Goal: Task Accomplishment & Management: Manage account settings

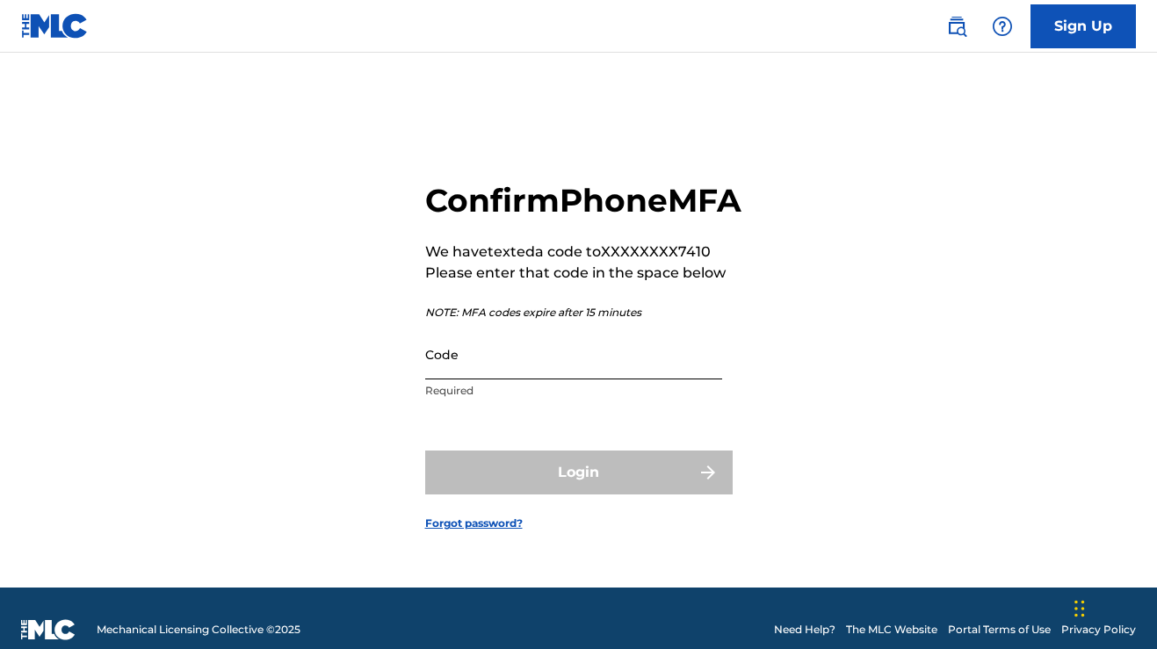
click at [628, 378] on input "Code" at bounding box center [573, 354] width 297 height 50
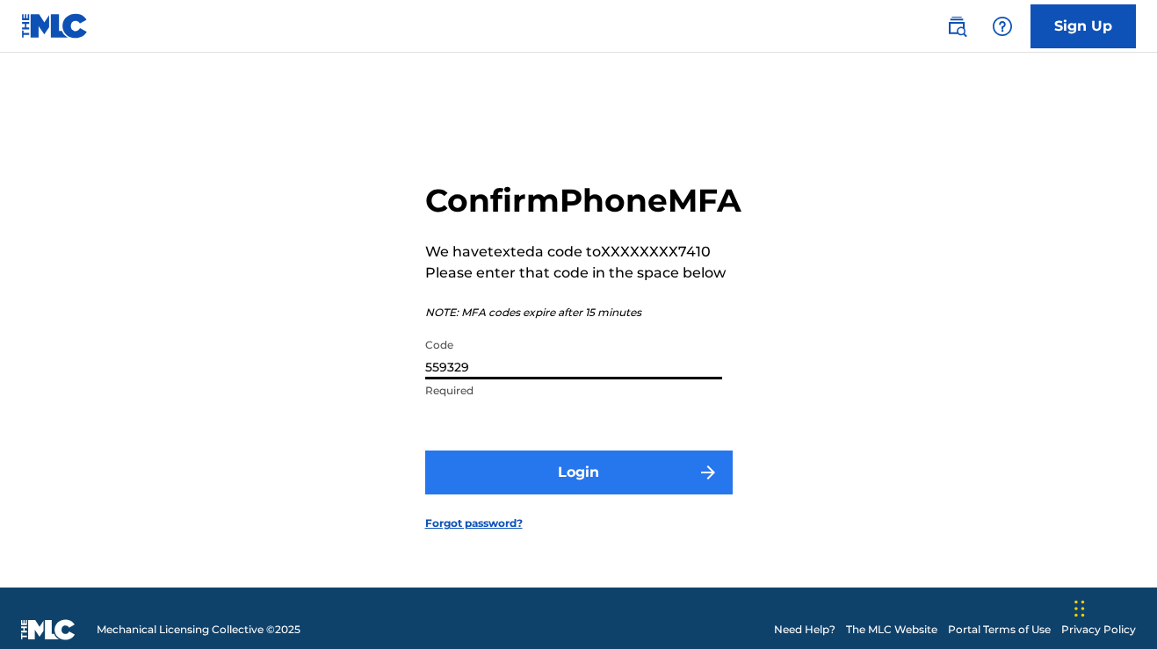
type input "559329"
click at [653, 495] on button "Login" at bounding box center [578, 473] width 307 height 44
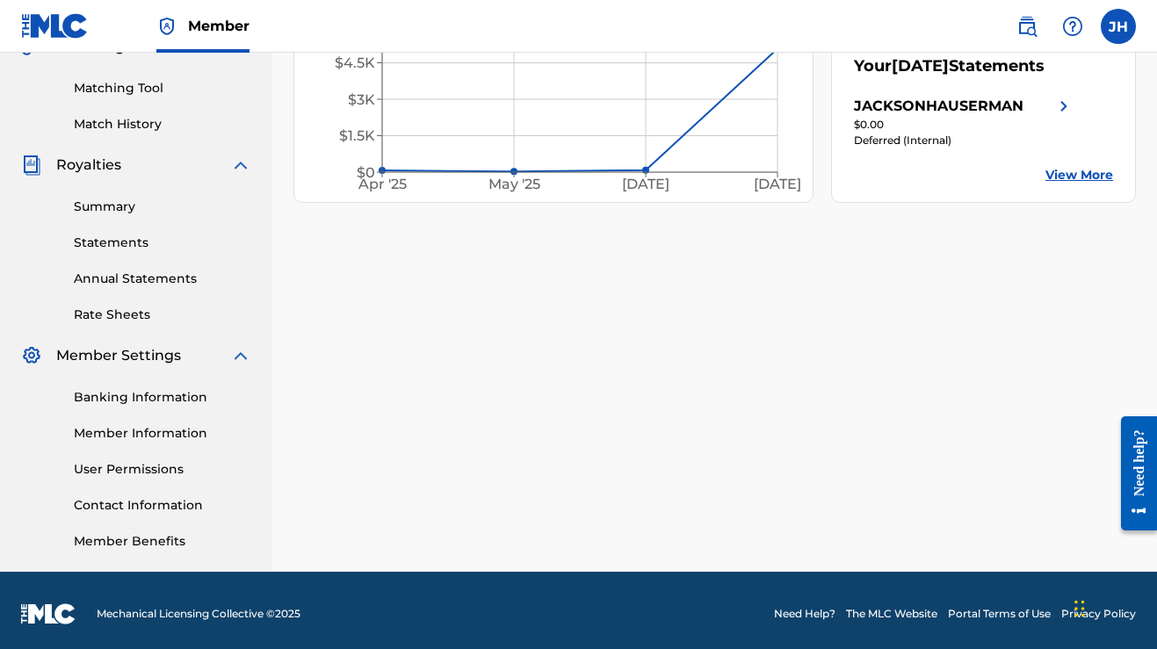
scroll to position [439, 0]
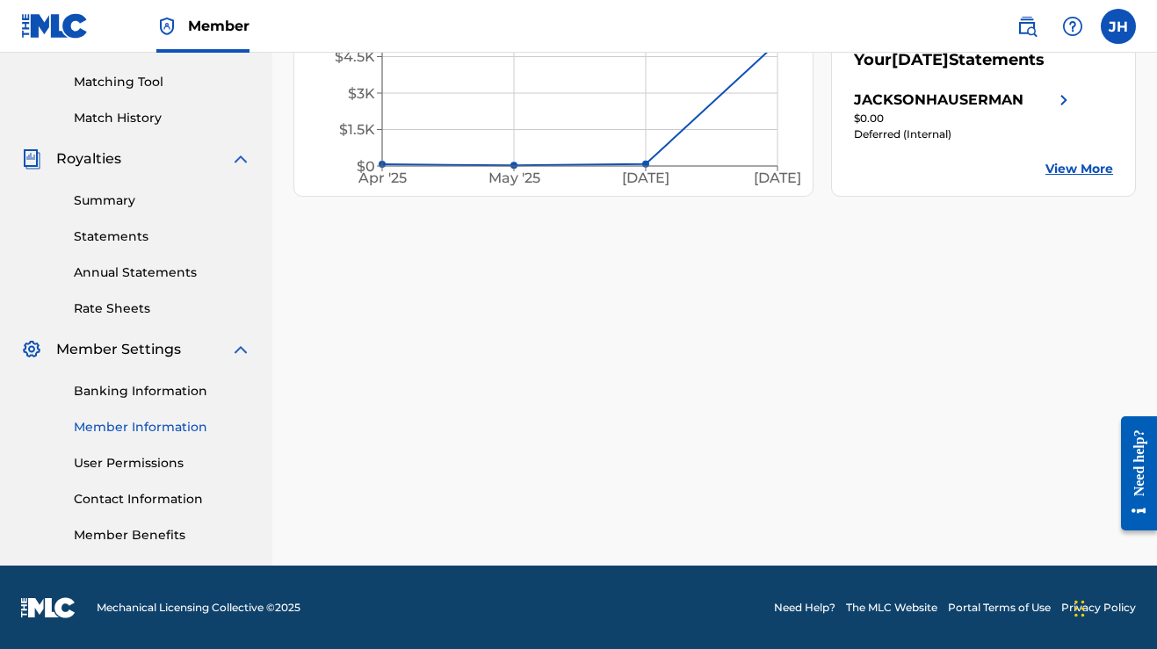
click at [144, 420] on link "Member Information" at bounding box center [162, 427] width 177 height 18
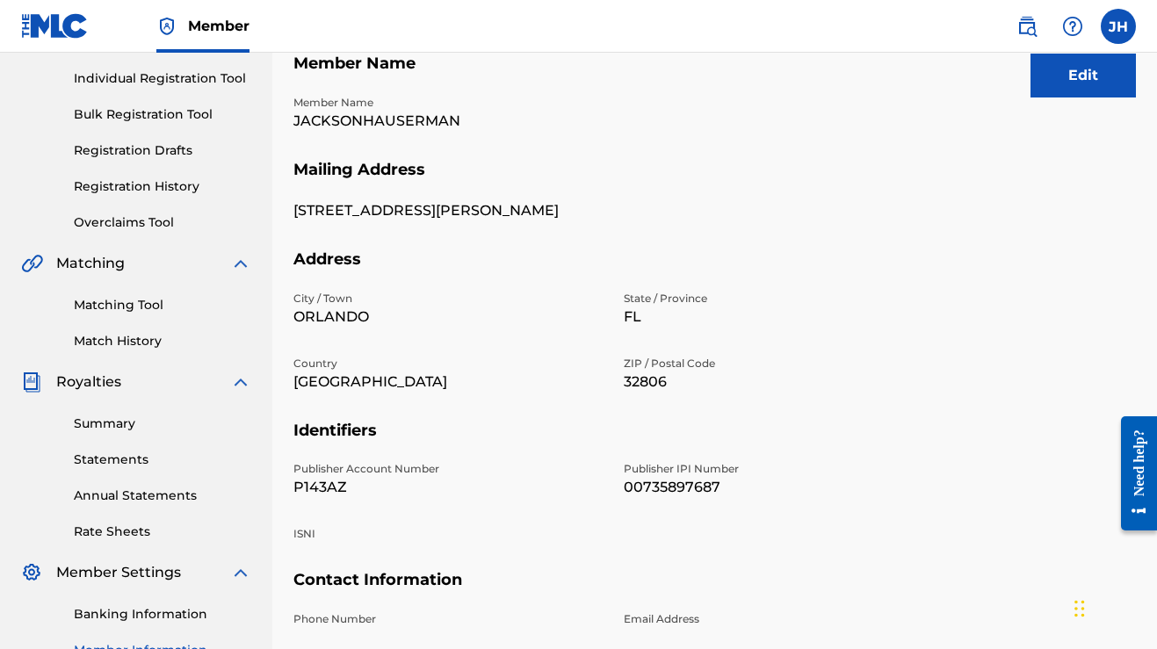
scroll to position [221, 0]
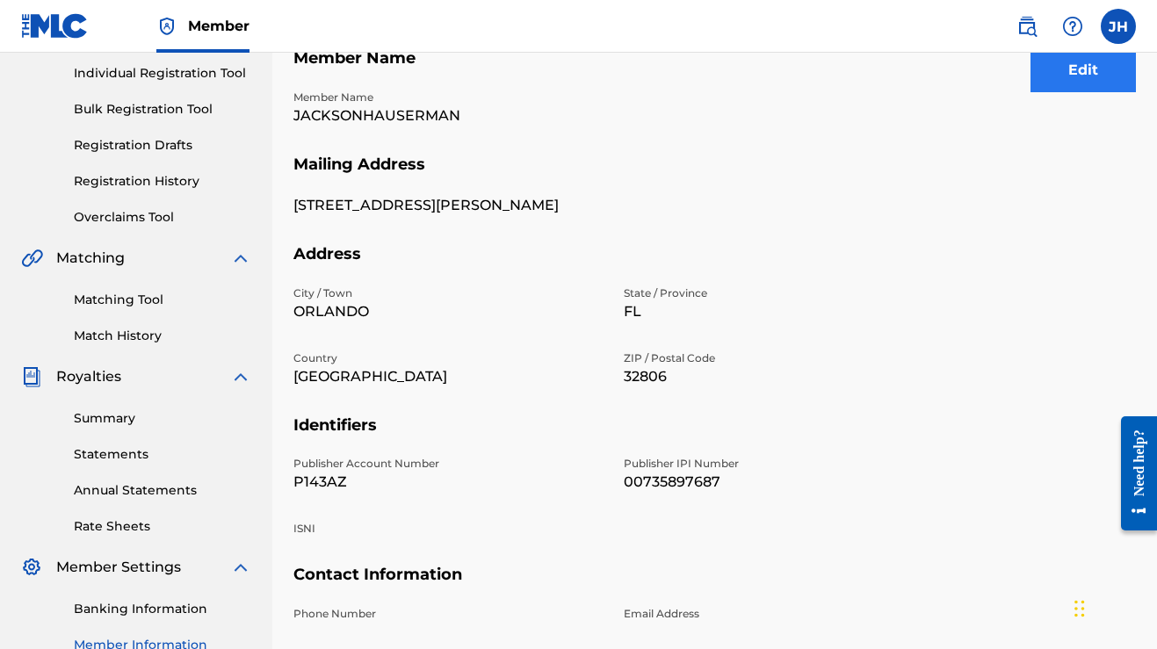
click at [1062, 72] on button "Edit" at bounding box center [1082, 70] width 105 height 44
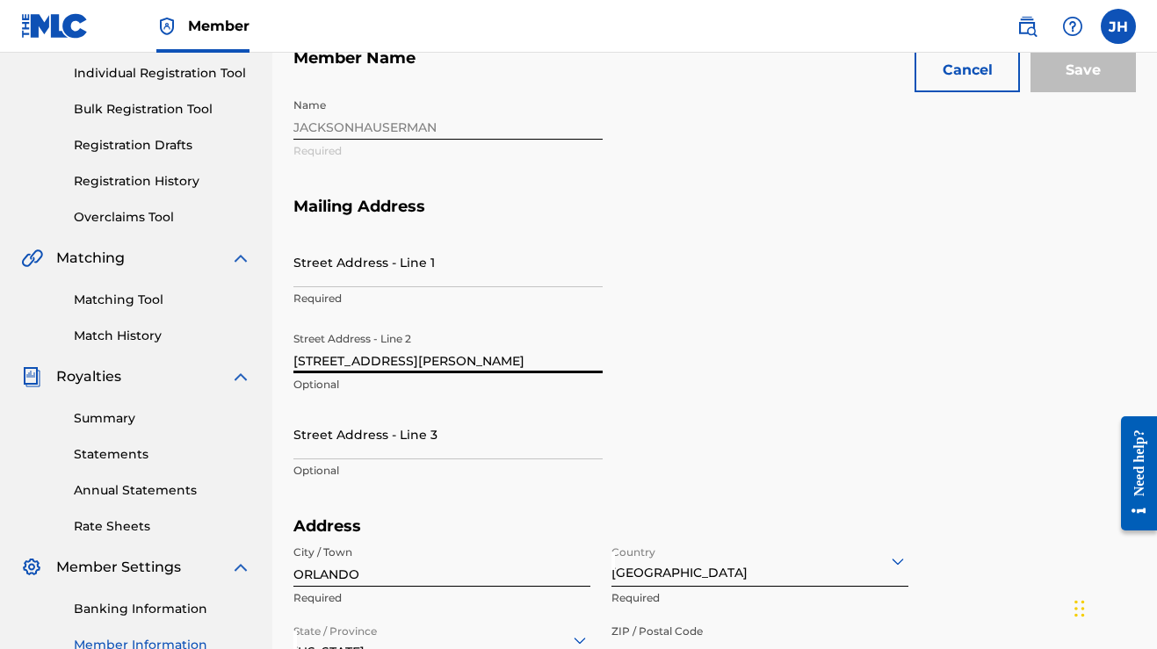
drag, startPoint x: 482, startPoint y: 357, endPoint x: 280, endPoint y: 343, distance: 202.5
click at [280, 343] on div "Mailing and Contact Information entered on the Mailing and Contact tab is used …" at bounding box center [714, 526] width 885 height 1302
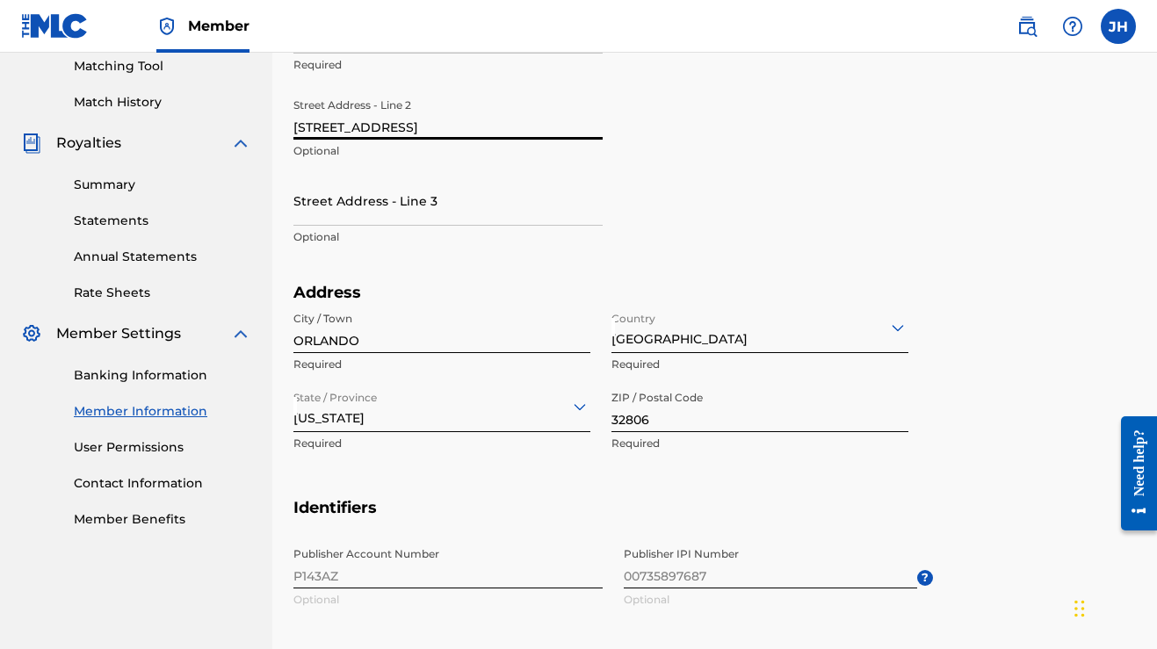
scroll to position [465, 0]
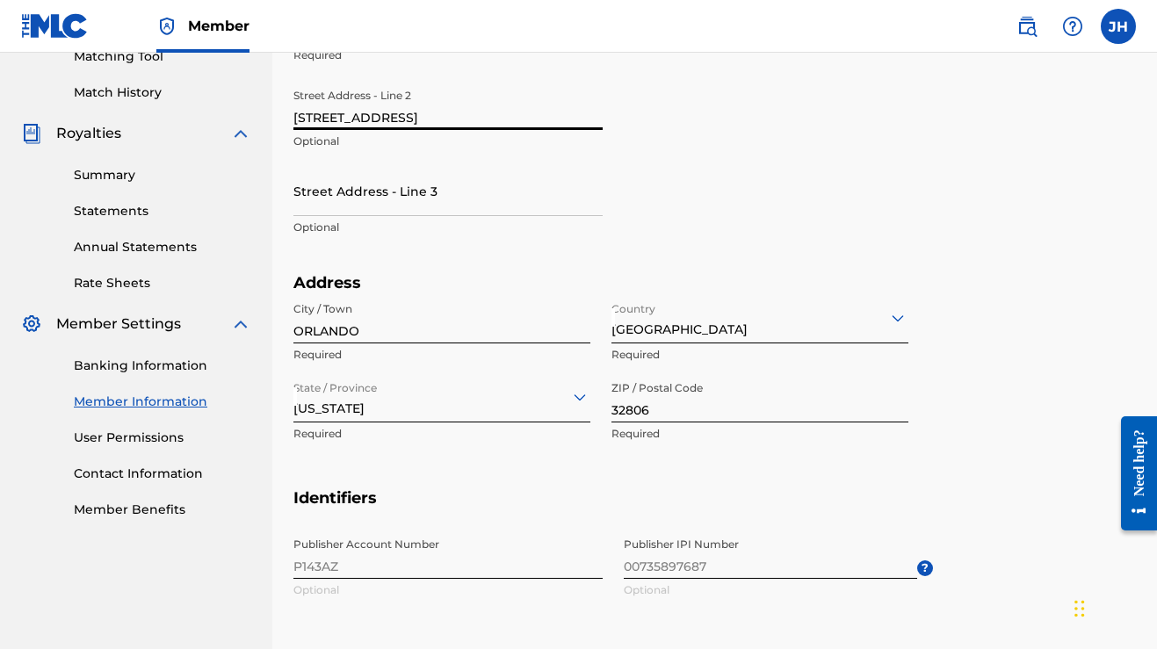
type input "[STREET_ADDRESS]"
click at [678, 408] on input "32806" at bounding box center [759, 397] width 297 height 50
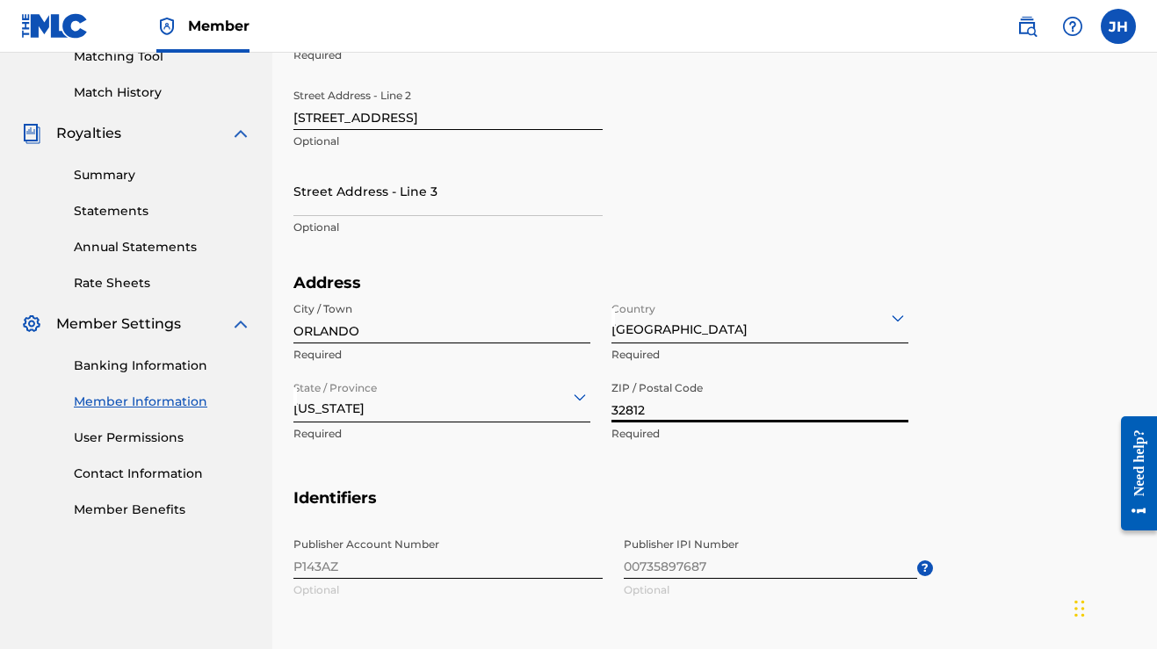
type input "32812"
click at [834, 240] on div "Street Address - Line 1 Required Street Address - Line 2 [STREET_ADDRESS] Optio…" at bounding box center [612, 133] width 639 height 279
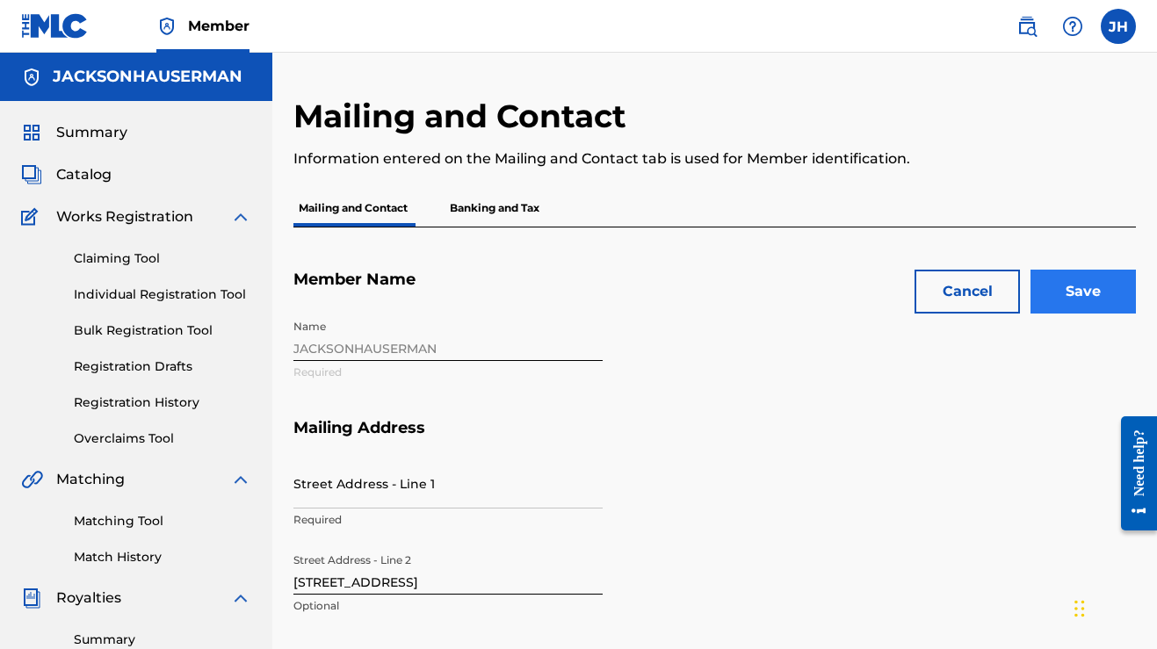
scroll to position [0, 0]
click at [1098, 295] on input "Save" at bounding box center [1082, 292] width 105 height 44
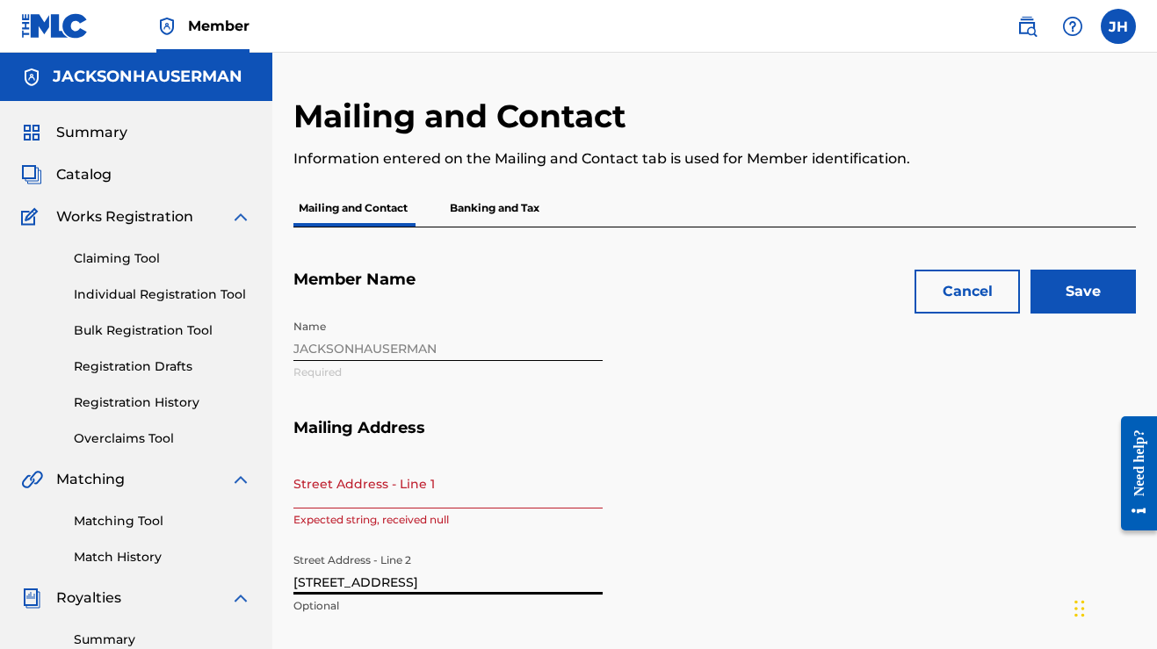
drag, startPoint x: 423, startPoint y: 583, endPoint x: 227, endPoint y: 573, distance: 196.2
click at [343, 494] on input "Street Address - Line 1" at bounding box center [447, 484] width 309 height 50
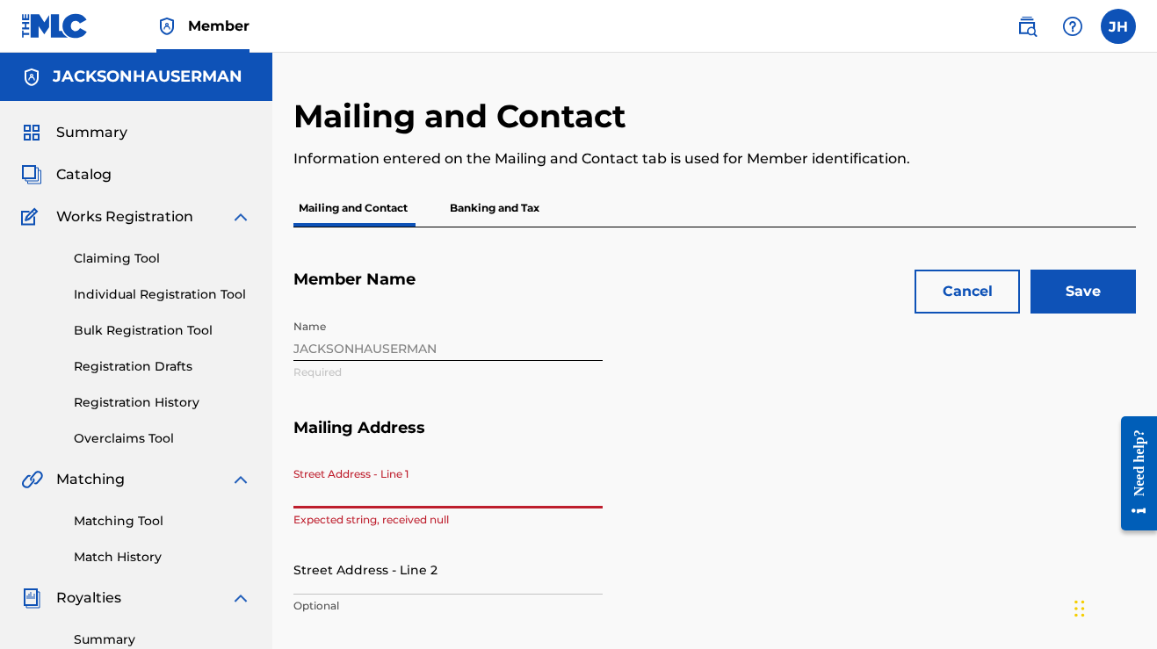
type input "v"
paste input "[STREET_ADDRESS]"
type input "[STREET_ADDRESS]"
click at [732, 466] on div "Street Address - Line 1 [STREET_ADDRESS] Required Street Address - Line 2 Optio…" at bounding box center [612, 598] width 639 height 279
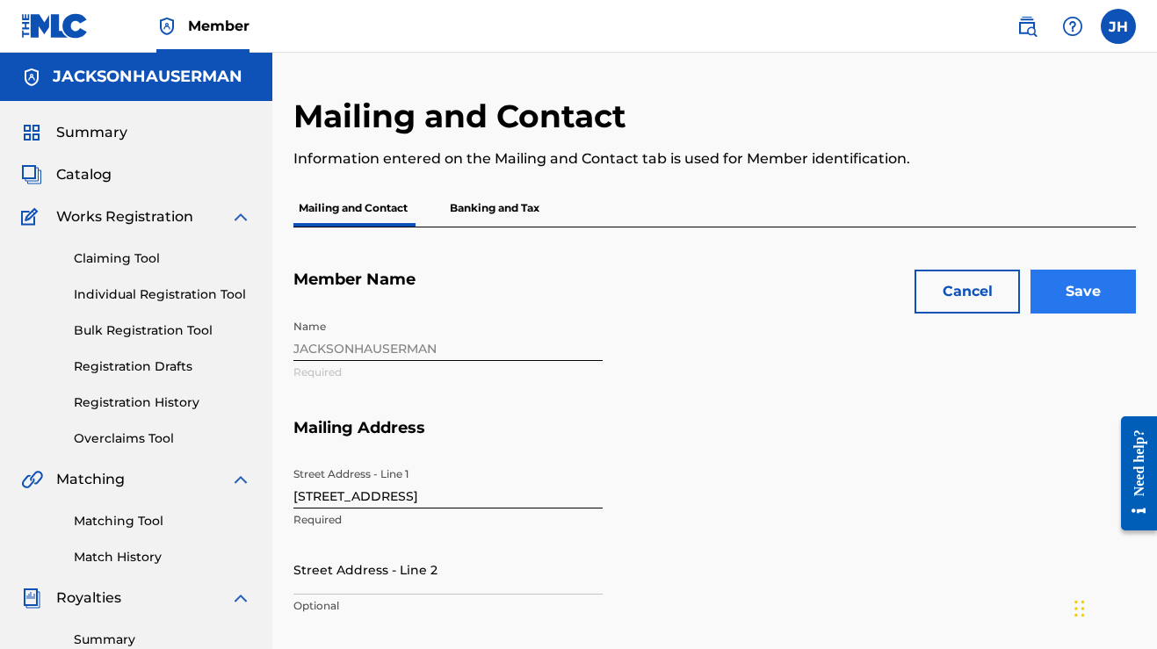
click at [1108, 296] on input "Save" at bounding box center [1082, 292] width 105 height 44
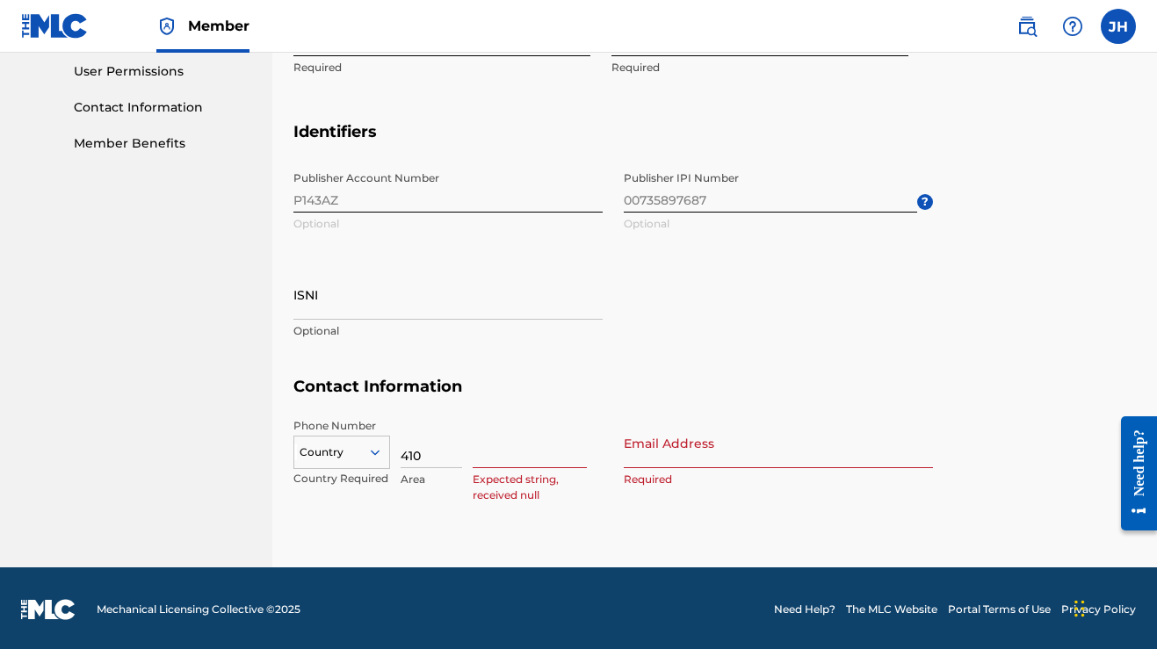
type input "410"
click at [504, 454] on input at bounding box center [530, 443] width 114 height 50
type input "8007410"
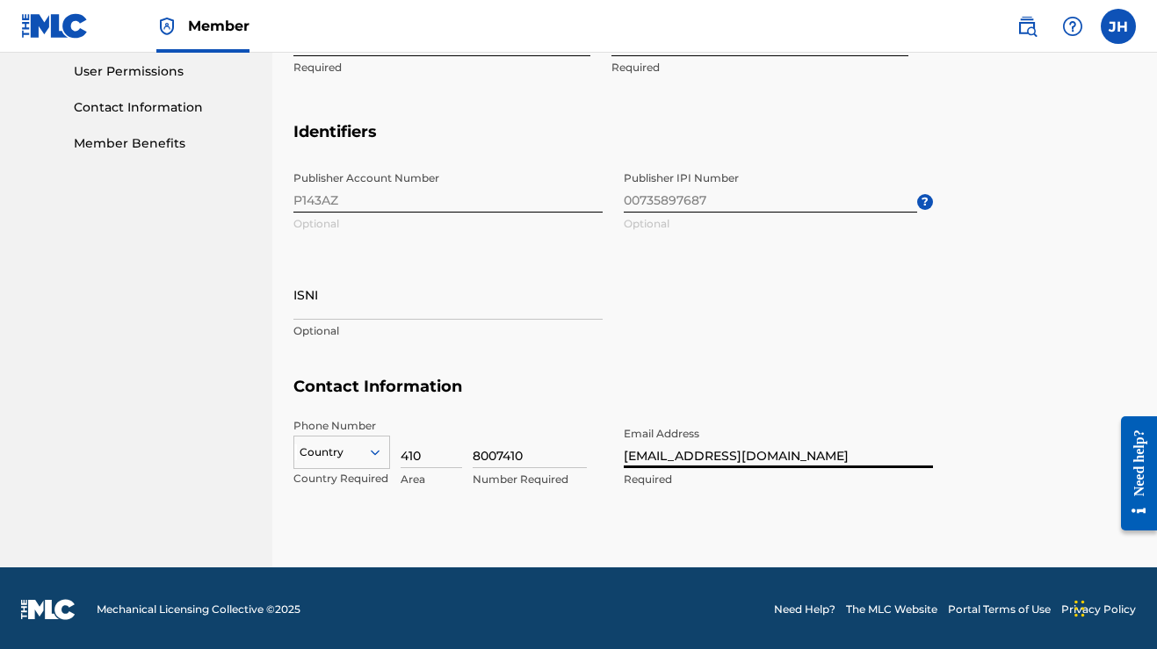
type input "[EMAIL_ADDRESS][DOMAIN_NAME]"
click at [331, 459] on div "Country" at bounding box center [341, 449] width 97 height 26
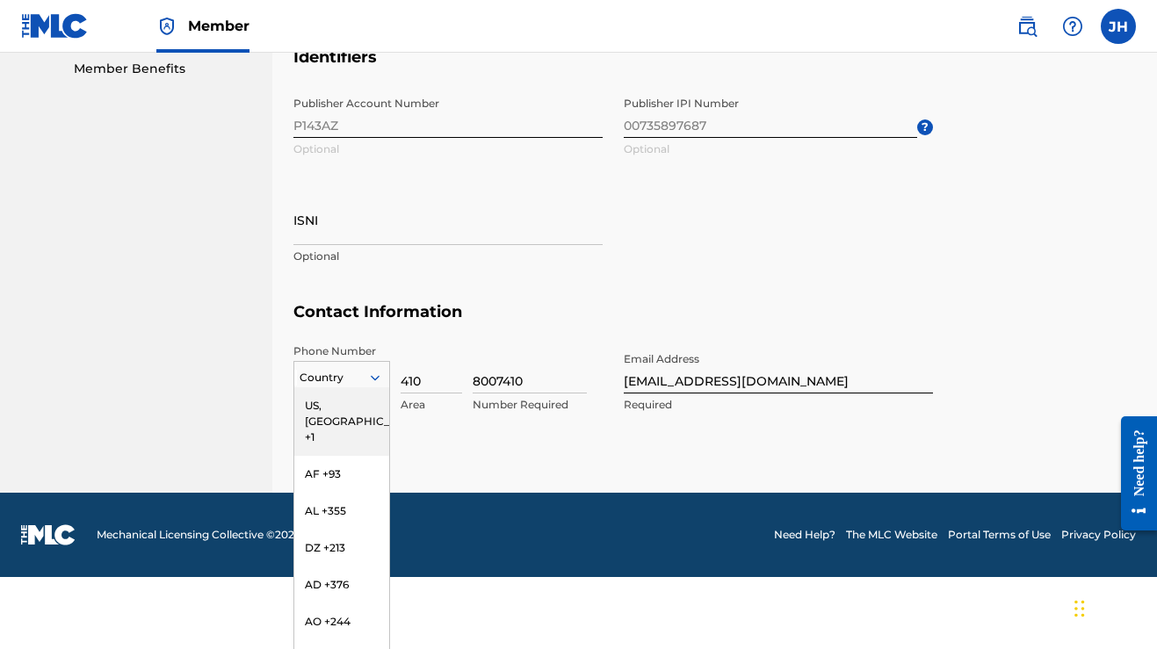
click at [354, 405] on div "US, [GEOGRAPHIC_DATA] +1" at bounding box center [341, 421] width 95 height 69
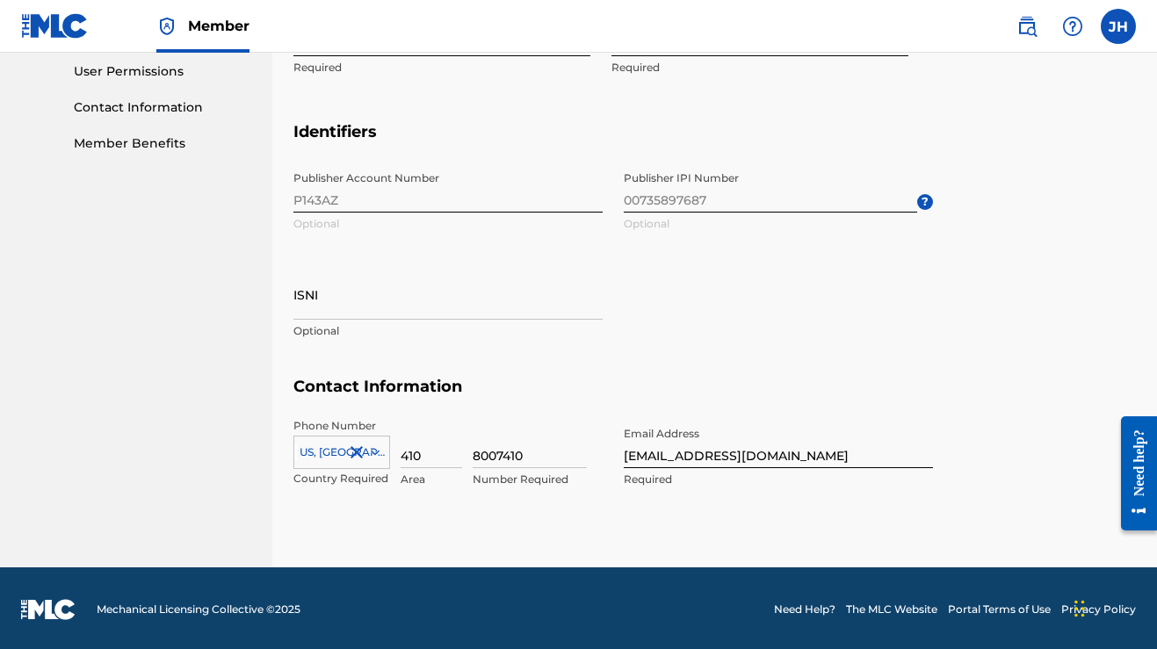
click at [875, 354] on div "Publisher Account Number P143AZ Optional Publisher IPI Number 00735897687 Optio…" at bounding box center [612, 269] width 639 height 214
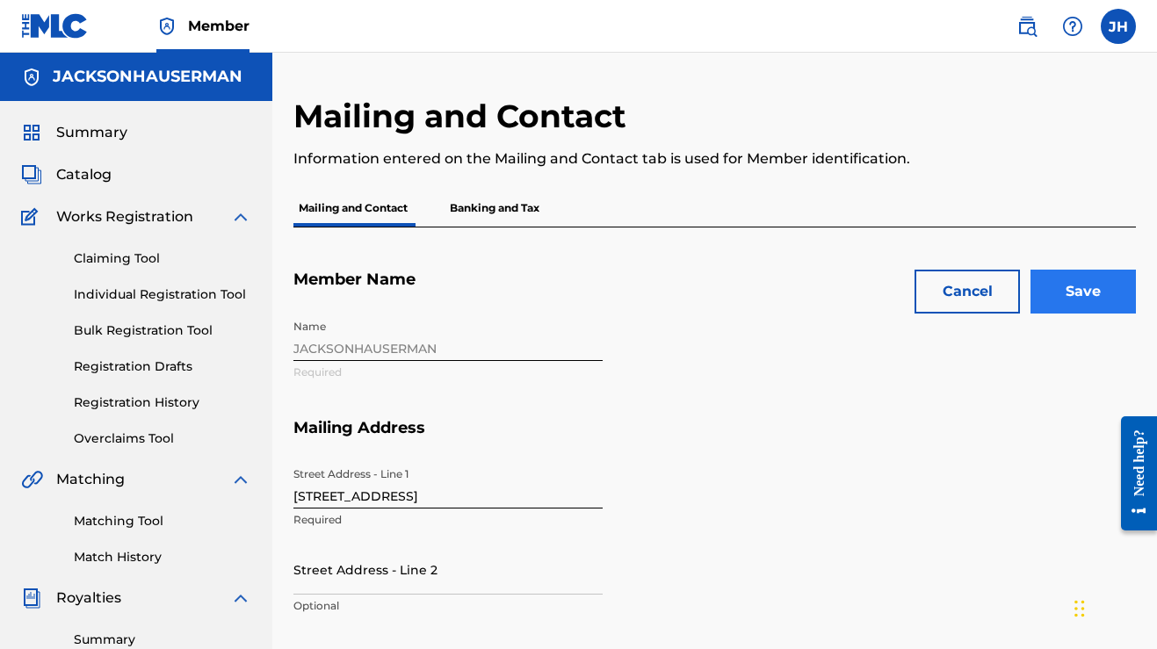
scroll to position [0, 0]
click at [1087, 289] on input "Save" at bounding box center [1082, 292] width 105 height 44
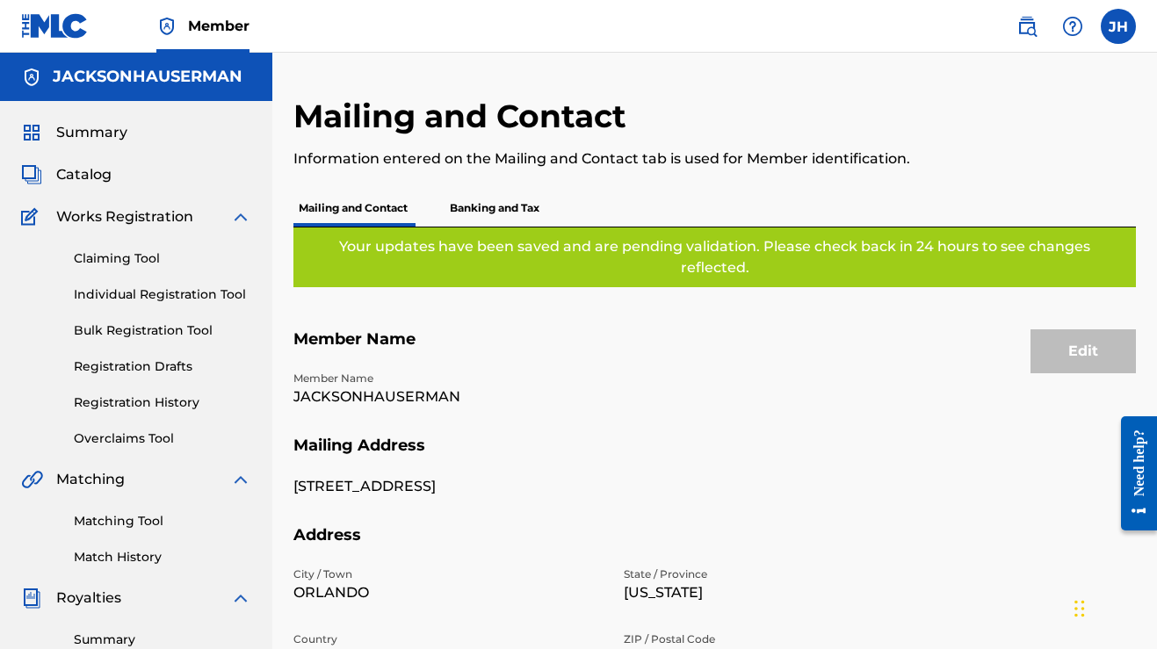
click at [487, 213] on p "Banking and Tax" at bounding box center [494, 208] width 100 height 37
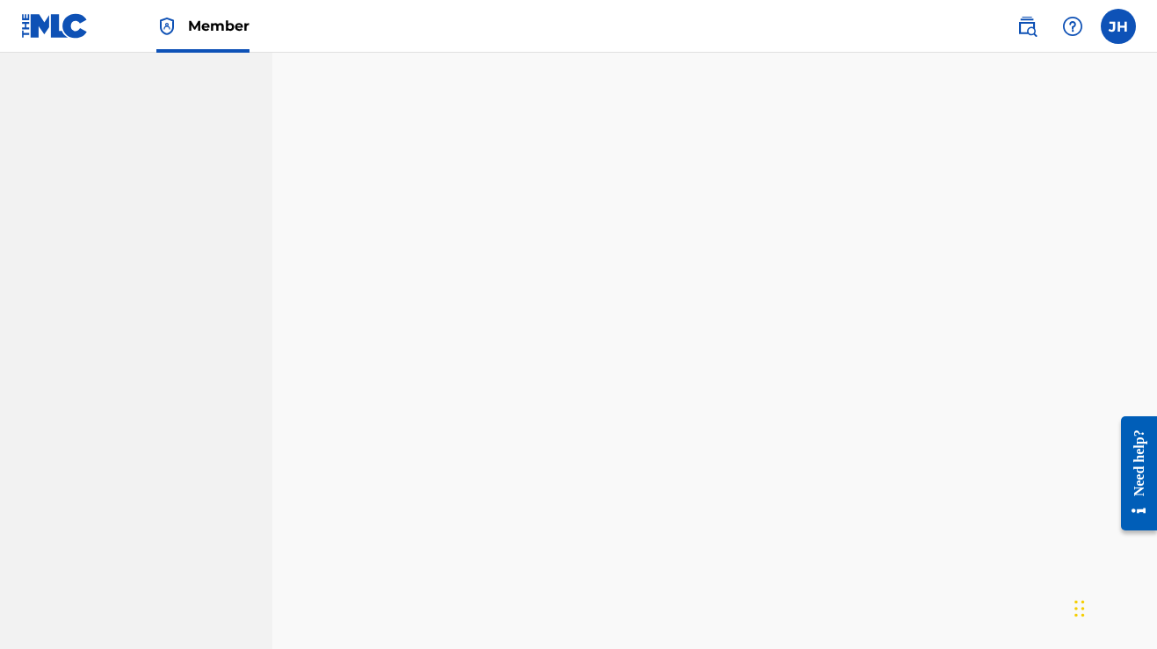
scroll to position [960, 0]
click at [273, 410] on div "Banking and Tax The Banking and Tax tab needs to be fully completed before any …" at bounding box center [714, 223] width 885 height 2173
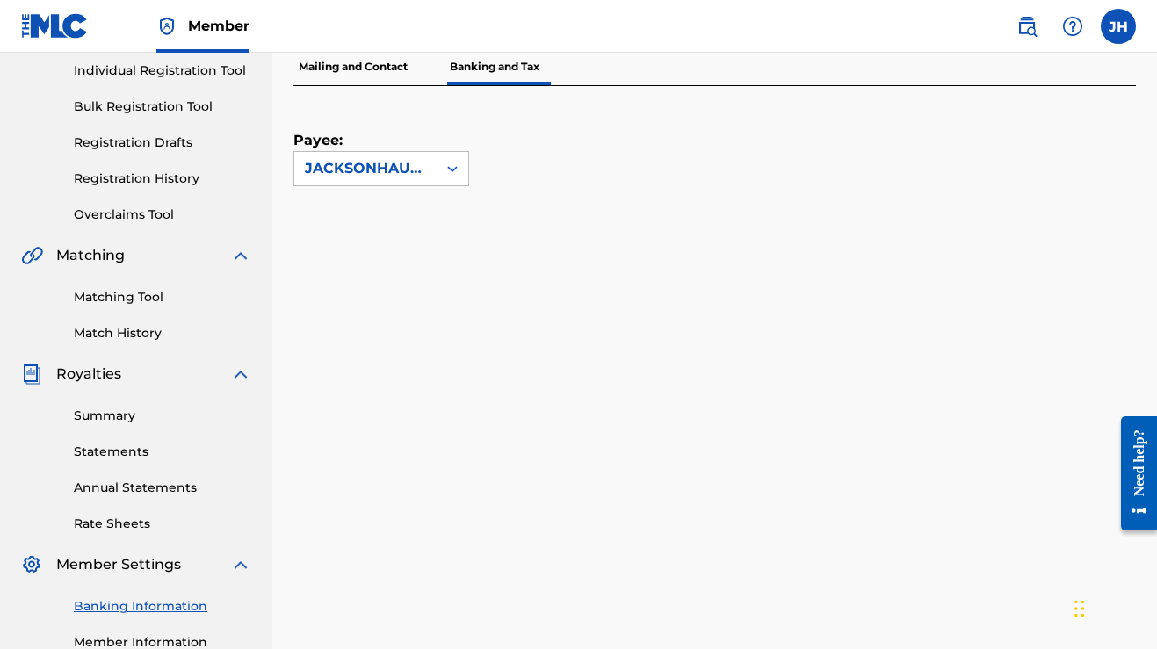
scroll to position [221, 0]
